Goal: Task Accomplishment & Management: Complete application form

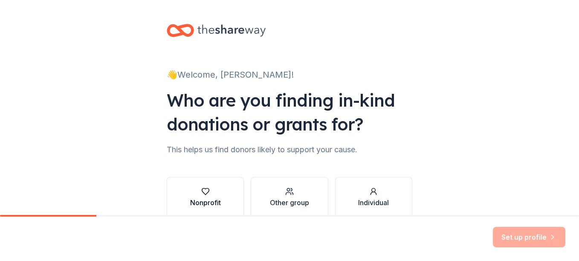
click at [207, 200] on div "Nonprofit" at bounding box center [205, 202] width 31 height 10
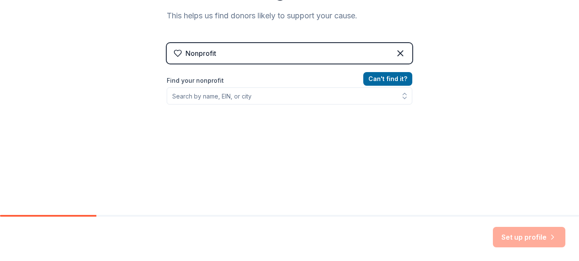
scroll to position [147, 0]
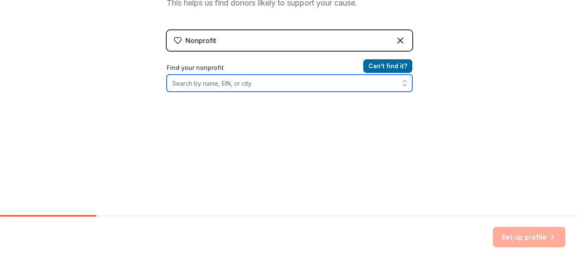
click at [233, 86] on input "Find your nonprofit" at bounding box center [290, 83] width 246 height 17
type input "[GEOGRAPHIC_DATA]"
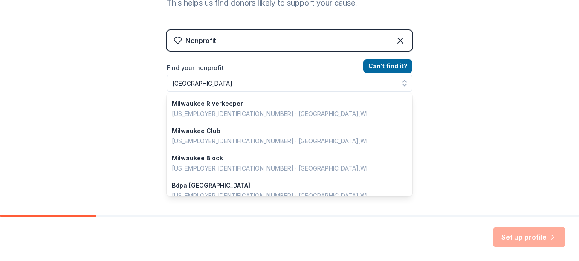
scroll to position [136, 0]
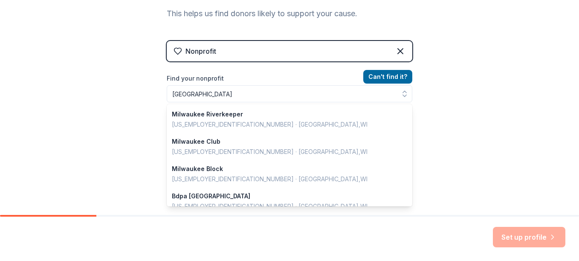
click at [410, 195] on div "👋 Welcome, [PERSON_NAME]! Who are you finding in-kind donations or grants for? …" at bounding box center [289, 46] width 273 height 365
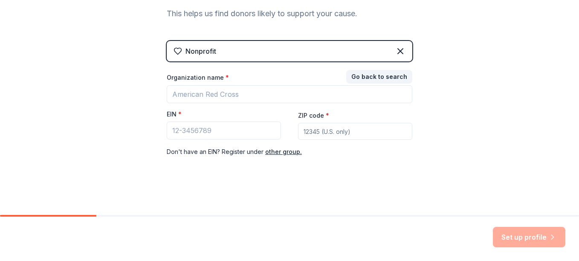
click at [322, 135] on input "ZIP code *" at bounding box center [355, 131] width 114 height 17
click at [358, 79] on button "Go back to search" at bounding box center [379, 77] width 66 height 14
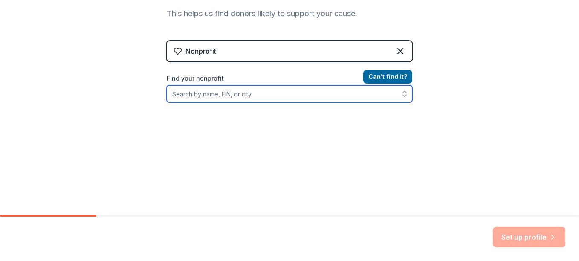
click at [265, 91] on input "Find your nonprofit" at bounding box center [290, 93] width 246 height 17
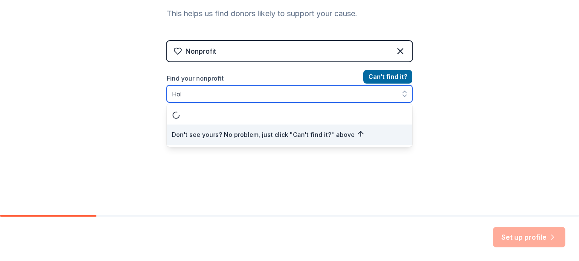
scroll to position [0, 0]
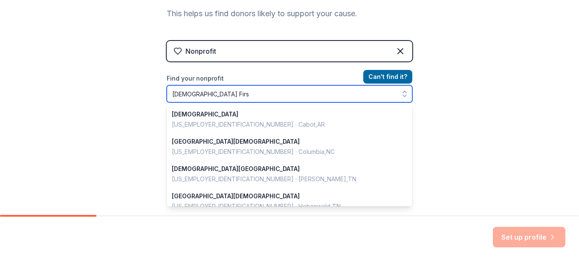
type input "[DEMOGRAPHIC_DATA] First"
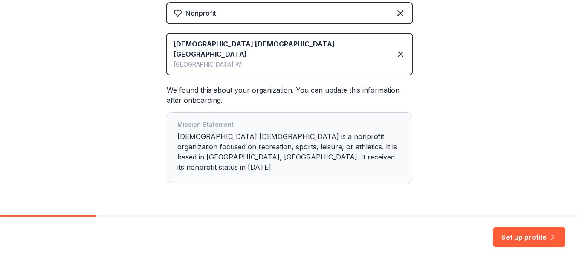
scroll to position [180, 0]
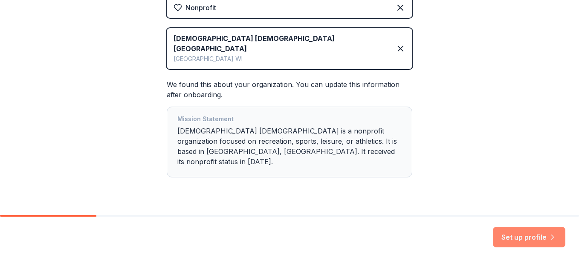
click at [518, 241] on button "Set up profile" at bounding box center [529, 237] width 72 height 20
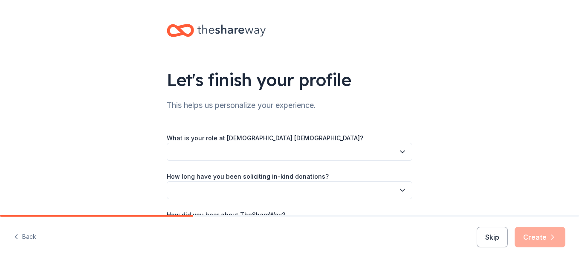
click at [275, 151] on button "button" at bounding box center [290, 152] width 246 height 18
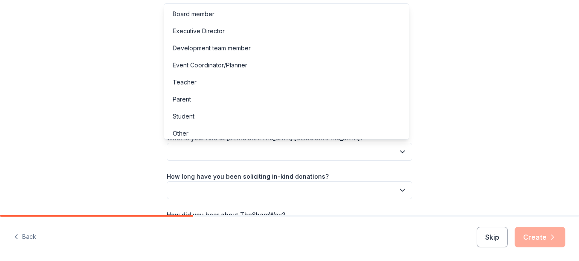
scroll to position [5, 0]
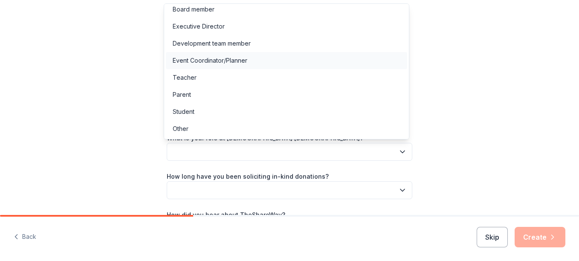
click at [203, 58] on div "Event Coordinator/Planner" at bounding box center [210, 60] width 75 height 10
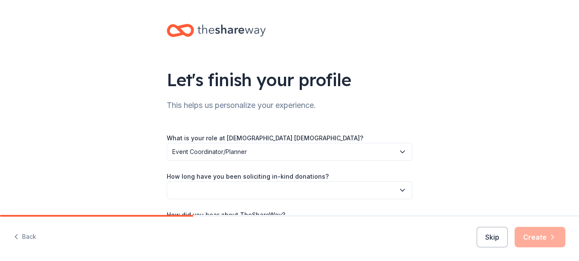
click at [245, 190] on button "button" at bounding box center [290, 190] width 246 height 18
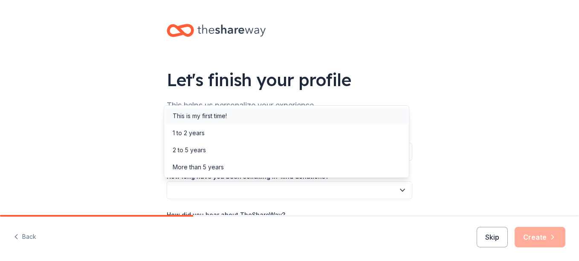
click at [219, 121] on div "This is my first time!" at bounding box center [200, 116] width 54 height 10
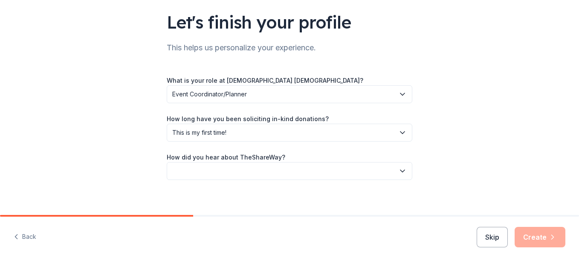
scroll to position [64, 0]
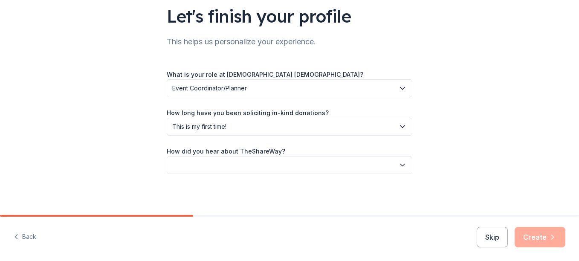
click at [356, 167] on button "button" at bounding box center [290, 165] width 246 height 18
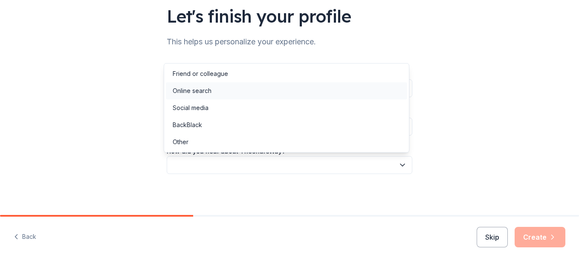
click at [196, 96] on div "Online search" at bounding box center [192, 91] width 39 height 10
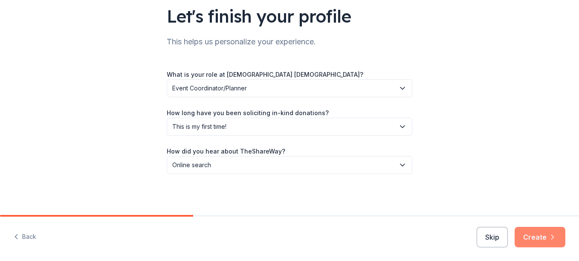
click at [543, 239] on button "Create" at bounding box center [540, 237] width 51 height 20
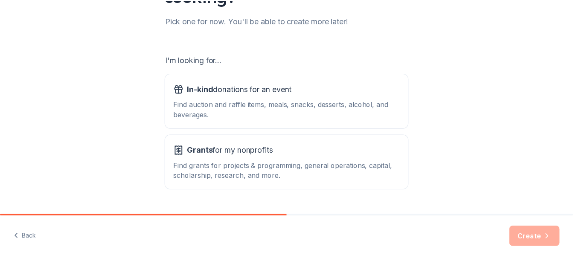
scroll to position [109, 0]
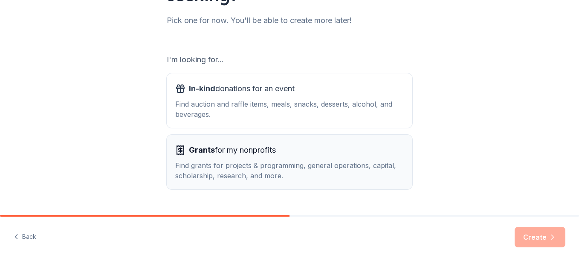
click at [254, 156] on span "Grants for my nonprofits" at bounding box center [232, 150] width 87 height 14
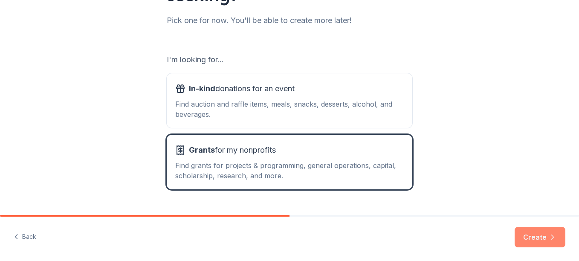
click at [537, 245] on button "Create" at bounding box center [540, 237] width 51 height 20
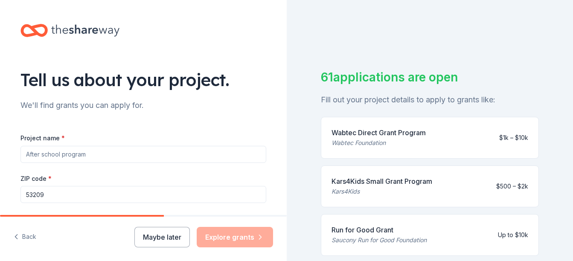
click at [163, 155] on input "Project name *" at bounding box center [143, 154] width 246 height 17
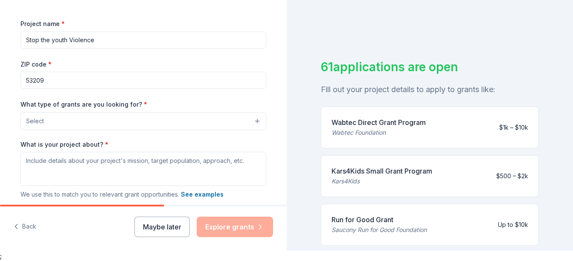
scroll to position [115, 0]
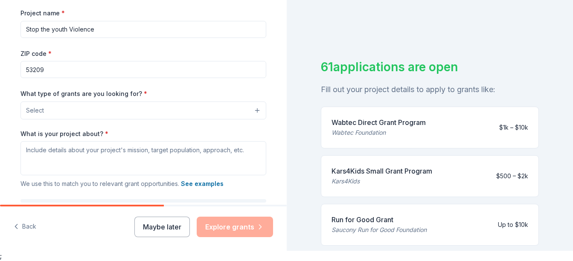
type input "Stop the youth Violence"
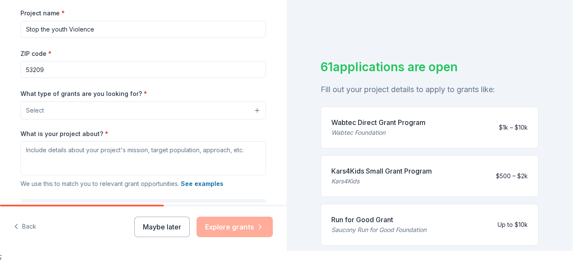
click at [253, 111] on button "Select" at bounding box center [143, 110] width 246 height 18
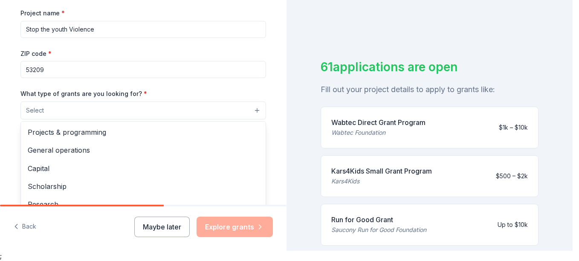
drag, startPoint x: 263, startPoint y: 168, endPoint x: 265, endPoint y: 199, distance: 30.3
click at [265, 199] on div "Tell us about your project. We'll find grants you can apply for. Project name *…" at bounding box center [143, 79] width 273 height 408
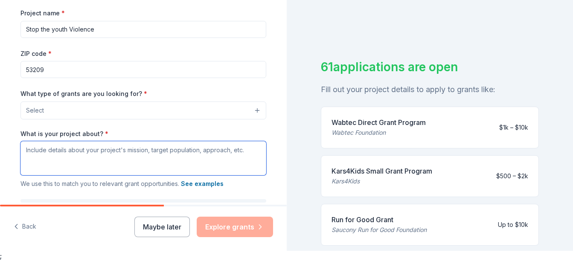
click at [138, 151] on textarea "What is your project about? *" at bounding box center [143, 158] width 246 height 34
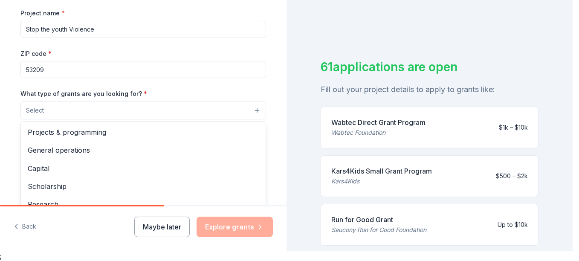
click at [139, 107] on button "Select" at bounding box center [143, 110] width 246 height 18
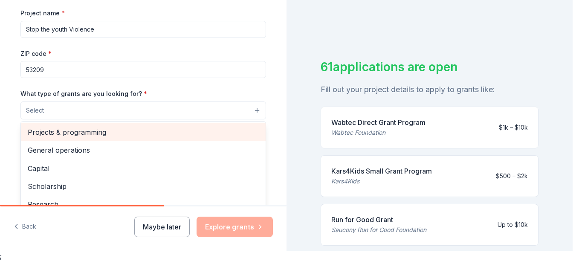
click at [128, 138] on span "Projects & programming" at bounding box center [143, 132] width 231 height 11
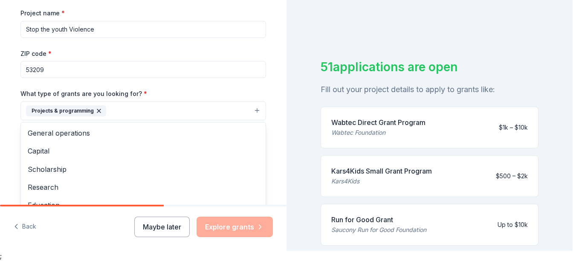
drag, startPoint x: 288, startPoint y: 125, endPoint x: 292, endPoint y: 149, distance: 24.5
click at [292, 149] on div "Tell us about your project. We'll find grants you can apply for. Project name *…" at bounding box center [286, 120] width 573 height 261
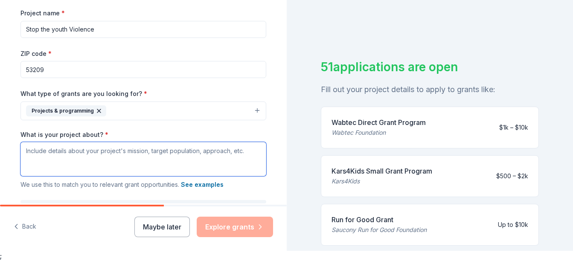
click at [180, 154] on textarea "What is your project about? *" at bounding box center [143, 159] width 246 height 34
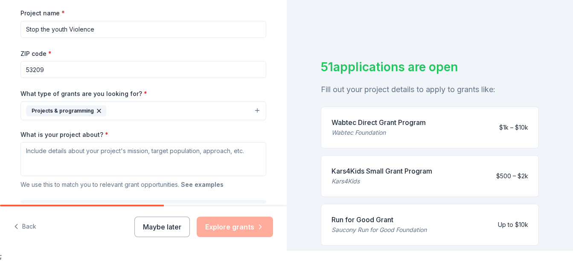
click at [199, 186] on button "See examples" at bounding box center [202, 185] width 43 height 10
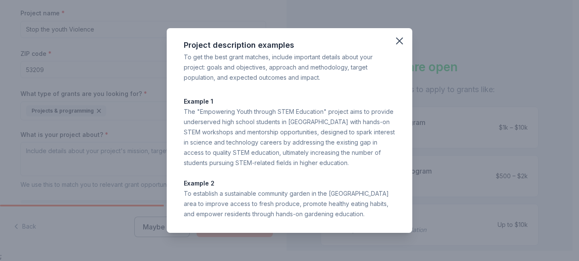
click at [104, 137] on div "Project description examples To get the best grant matches, include important d…" at bounding box center [289, 130] width 579 height 261
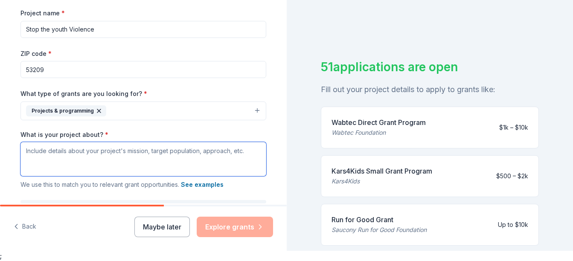
click at [99, 162] on textarea "What is your project about? *" at bounding box center [143, 159] width 246 height 34
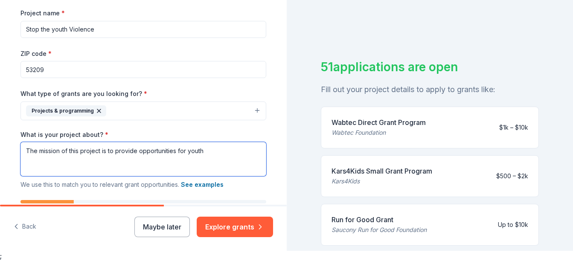
click at [134, 152] on textarea "The mission of this project is to provide opportunities for youth" at bounding box center [143, 159] width 246 height 34
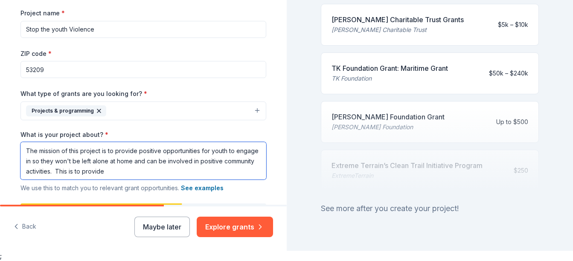
scroll to position [440, 0]
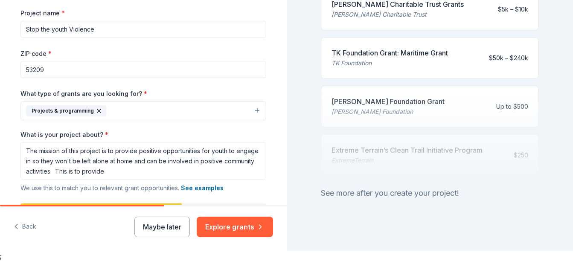
click at [538, 215] on div "51 applications are open Fill out your project details to apply to grants like:…" at bounding box center [430, 120] width 287 height 261
click at [403, 91] on div at bounding box center [430, 133] width 218 height 85
click at [408, 95] on div at bounding box center [430, 133] width 218 height 85
click at [434, 100] on div at bounding box center [430, 133] width 218 height 85
click at [380, 104] on div at bounding box center [430, 133] width 218 height 85
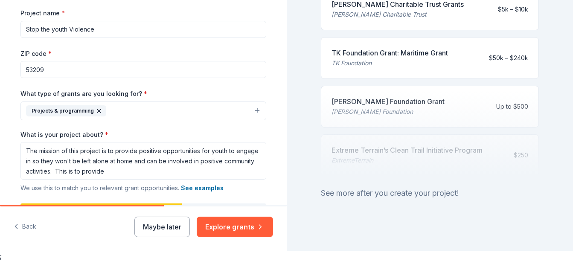
click at [366, 48] on div "TK Foundation Grant: Maritime Grant" at bounding box center [389, 53] width 116 height 10
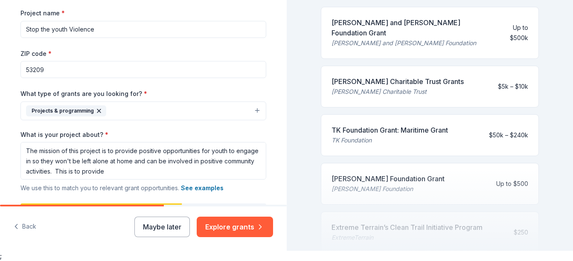
scroll to position [362, 0]
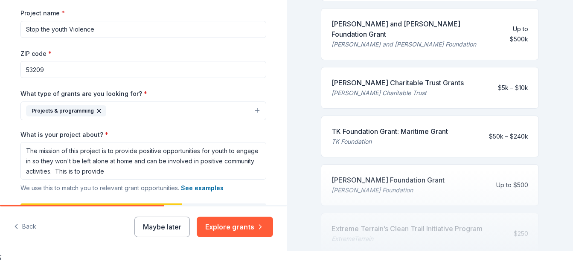
click at [435, 78] on div "[PERSON_NAME] Charitable Trust Grants" at bounding box center [397, 83] width 132 height 10
click at [392, 40] on div "[PERSON_NAME] and [PERSON_NAME] Foundation [PERSON_NAME] and [PERSON_NAME] Foun…" at bounding box center [430, 34] width 218 height 52
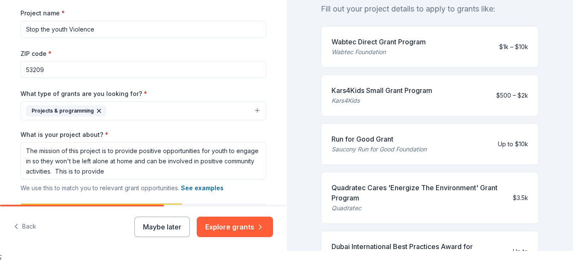
scroll to position [79, 0]
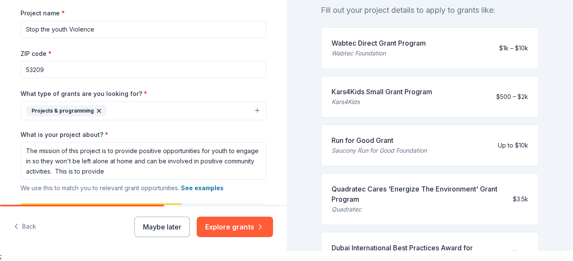
click at [380, 42] on div "Wabtec Direct Grant Program" at bounding box center [378, 43] width 94 height 10
drag, startPoint x: 435, startPoint y: 95, endPoint x: 405, endPoint y: 98, distance: 30.4
click at [405, 98] on div "Kars4Kids Small Grant Program Kars4Kids $500 – $2k" at bounding box center [430, 97] width 218 height 42
drag, startPoint x: 333, startPoint y: 90, endPoint x: 468, endPoint y: 86, distance: 134.8
click at [468, 86] on div "Kars4Kids Small Grant Program Kars4Kids $500 – $2k" at bounding box center [430, 97] width 218 height 42
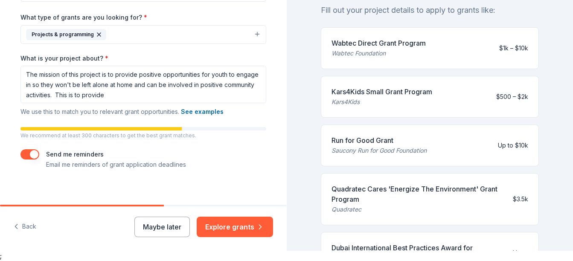
scroll to position [194, 0]
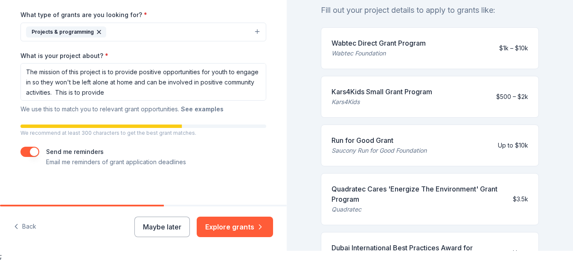
click at [201, 109] on button "See examples" at bounding box center [202, 109] width 43 height 10
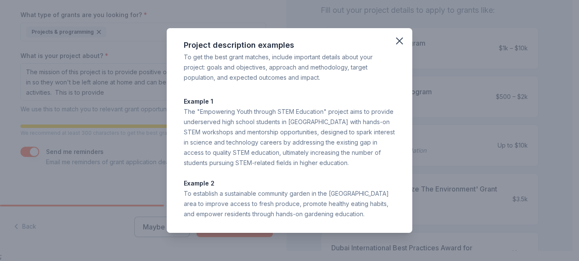
click at [201, 109] on div "The "Empowering Youth through STEM Education" project aims to provide underserv…" at bounding box center [289, 137] width 211 height 61
click at [399, 41] on icon "button" at bounding box center [400, 41] width 6 height 6
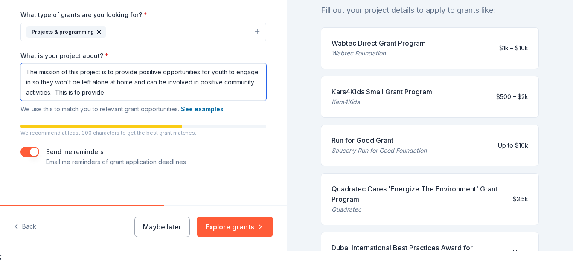
click at [138, 93] on textarea "The mission of this project is to provide positive opportunities for youth to e…" at bounding box center [143, 82] width 246 height 38
click at [53, 85] on textarea "The mission of this project is to provide positive opportunities for youth to e…" at bounding box center [143, 82] width 246 height 38
click at [47, 96] on textarea "The mission of this project is to provide positive opportunities for youth to e…" at bounding box center [143, 82] width 246 height 38
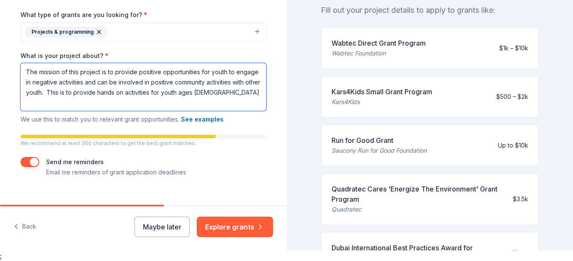
click at [65, 105] on textarea "The mission of this project is to provide positive opportunities for youth to e…" at bounding box center [143, 87] width 246 height 48
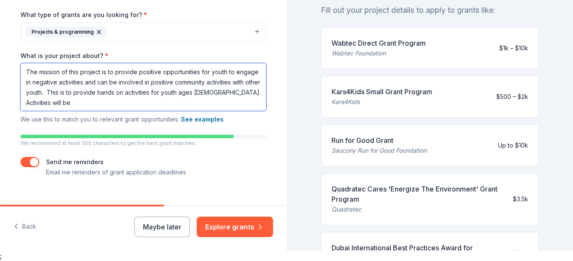
click at [35, 103] on textarea "The mission of this project is to provide positive opportunities for youth to e…" at bounding box center [143, 87] width 246 height 48
click at [135, 103] on textarea "The mission of this project is to provide positive opportunities for youth to e…" at bounding box center [143, 87] width 246 height 48
click at [209, 105] on textarea "The mission of this project is to provide positive opportunities for youth to e…" at bounding box center [143, 87] width 246 height 48
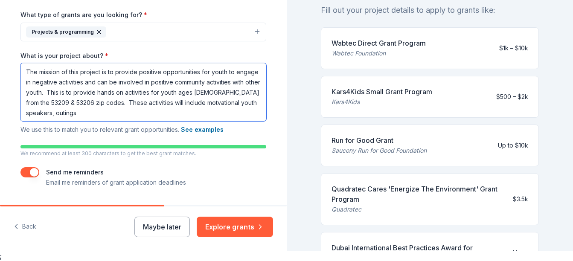
click at [103, 112] on textarea "The mission of this project is to provide positive opportunities for youth to e…" at bounding box center [143, 92] width 246 height 58
click at [185, 116] on textarea "The mission of this project is to provide positive opportunities for youth to e…" at bounding box center [143, 92] width 246 height 58
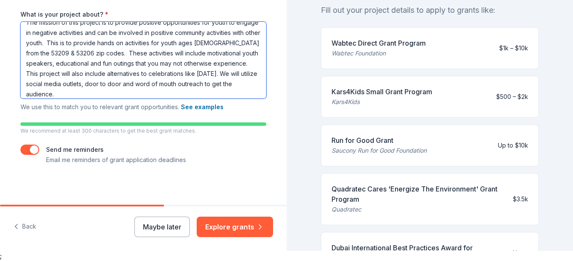
scroll to position [236, 0]
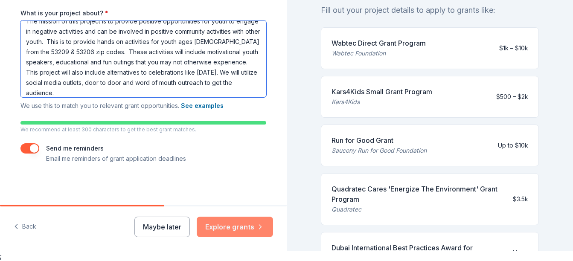
type textarea "The mission of this project is to provide positive opportunities for youth to e…"
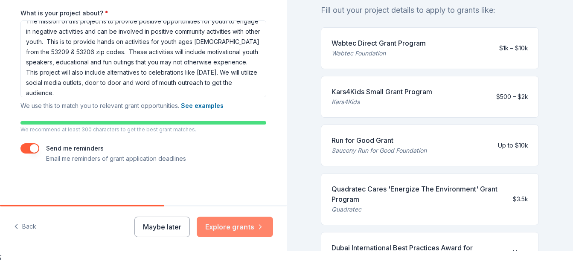
click at [216, 229] on button "Explore grants" at bounding box center [235, 227] width 76 height 20
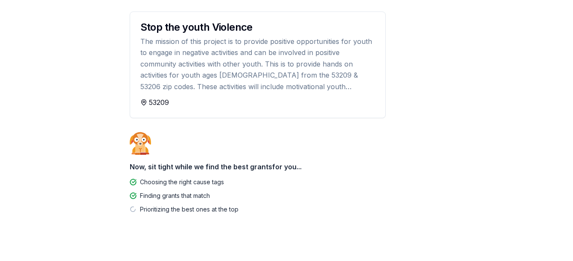
scroll to position [104, 0]
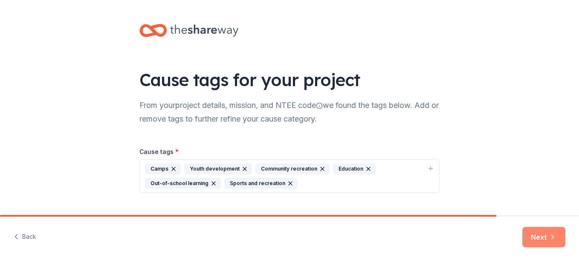
click at [549, 232] on button "Next" at bounding box center [543, 237] width 43 height 20
click at [549, 232] on div "Next" at bounding box center [543, 237] width 43 height 20
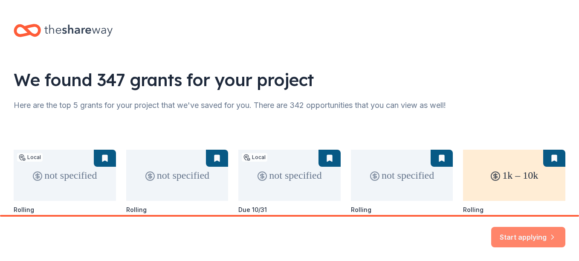
click at [553, 237] on icon "button" at bounding box center [552, 233] width 9 height 9
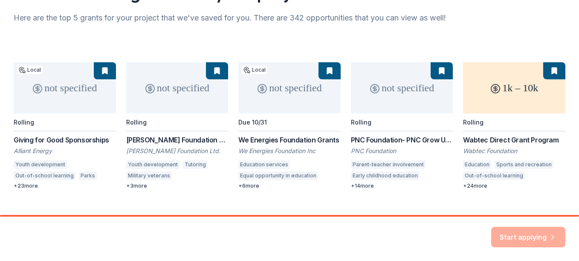
scroll to position [90, 0]
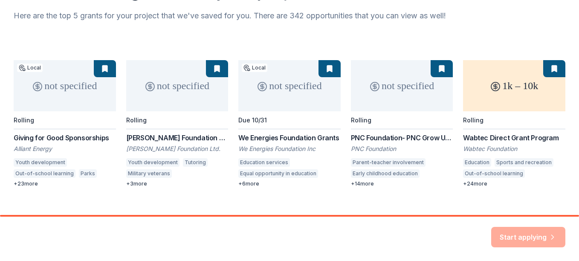
click at [175, 95] on div "not specified Local Rolling Giving for Good Sponsorships Alliant Energy Youth d…" at bounding box center [290, 123] width 552 height 127
click at [145, 163] on div "not specified Local Rolling Giving for Good Sponsorships Alliant Energy Youth d…" at bounding box center [290, 123] width 552 height 127
click at [140, 186] on div "not specified Local Rolling Giving for Good Sponsorships Alliant Energy Youth d…" at bounding box center [290, 123] width 552 height 127
click at [206, 68] on div "not specified Local Rolling Giving for Good Sponsorships Alliant Energy Youth d…" at bounding box center [290, 123] width 552 height 127
click at [174, 95] on div "not specified Local Rolling Giving for Good Sponsorships Alliant Energy Youth d…" at bounding box center [290, 123] width 552 height 127
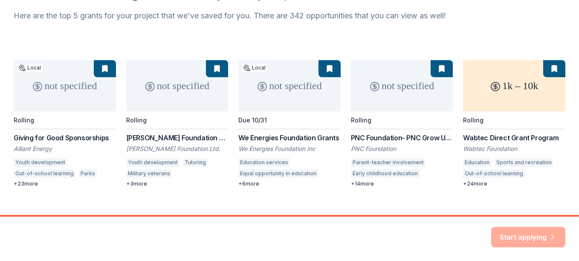
scroll to position [103, 0]
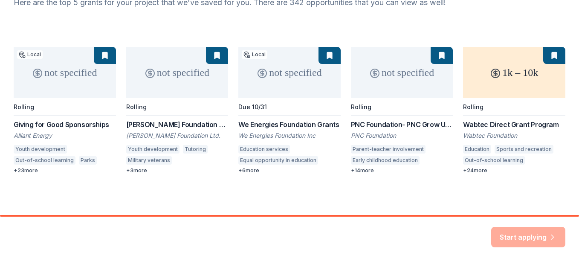
click at [509, 75] on div "not specified Local Rolling Giving for Good Sponsorships Alliant Energy Youth d…" at bounding box center [290, 110] width 552 height 127
click at [519, 237] on div "Start applying" at bounding box center [528, 237] width 74 height 20
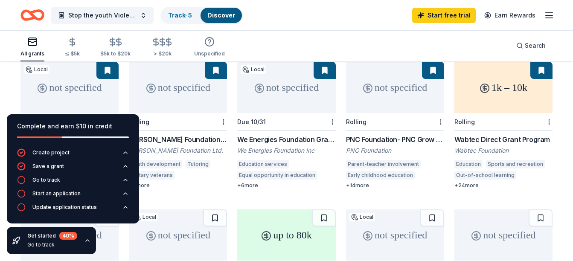
scroll to position [93, 0]
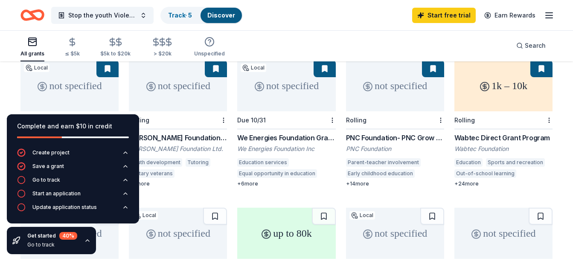
drag, startPoint x: 571, startPoint y: 139, endPoint x: 574, endPoint y: 194, distance: 54.7
click at [572, 168] on html "Stop the youth Violence Track · 5 Discover Start free trial Earn Rewards All gr…" at bounding box center [286, 37] width 573 height 261
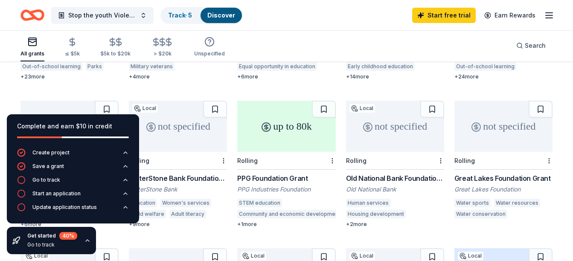
scroll to position [428, 0]
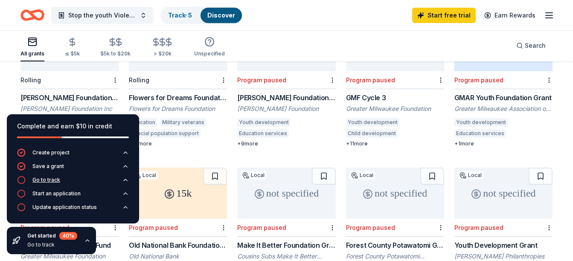
click at [50, 181] on div "Go to track" at bounding box center [46, 180] width 28 height 7
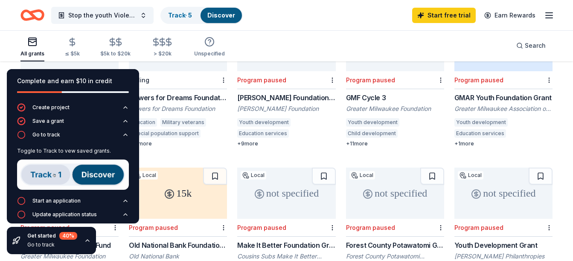
click at [44, 150] on div "Toggle to Track to vew saved grants." at bounding box center [73, 151] width 112 height 7
click at [86, 175] on img at bounding box center [73, 174] width 112 height 30
click at [251, 156] on div "not specified Local Rolling Giving for Good Sponsorships Alliant Energy Youth d…" at bounding box center [286, 10] width 532 height 570
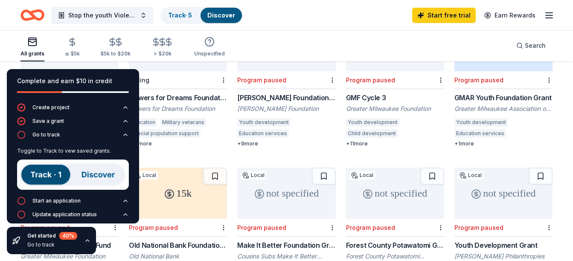
click at [275, 45] on div "All grants ≤ $5k $5k to $20k > $20k Unspecified Search" at bounding box center [286, 46] width 532 height 32
